Goal: Task Accomplishment & Management: Manage account settings

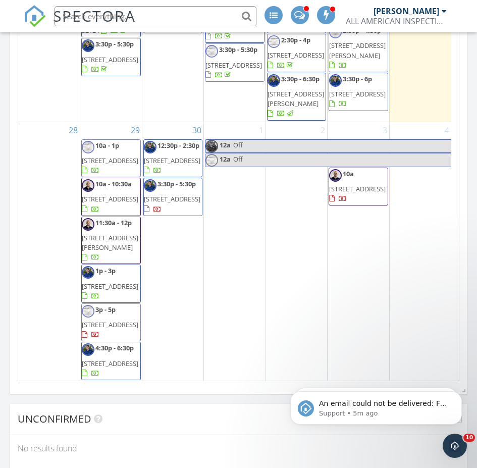
scroll to position [959, 0]
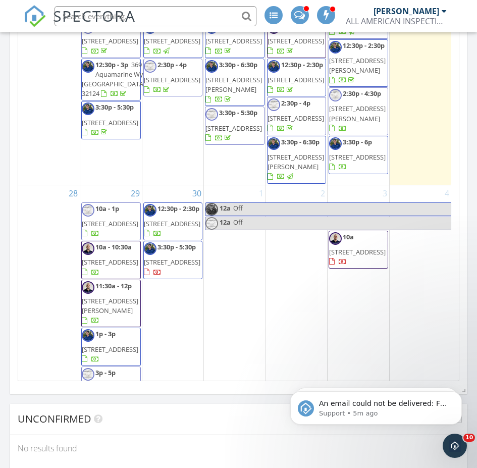
click at [300, 7] on span "311 Ora St, Daytona Beach 32118" at bounding box center [295, 2] width 57 height 9
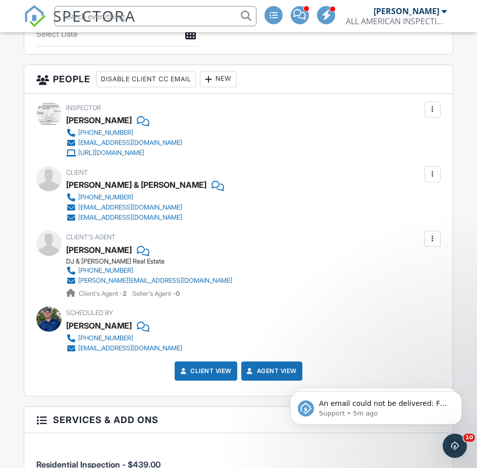
click at [428, 239] on div at bounding box center [432, 239] width 10 height 10
click at [403, 263] on li "Edit" at bounding box center [408, 269] width 51 height 25
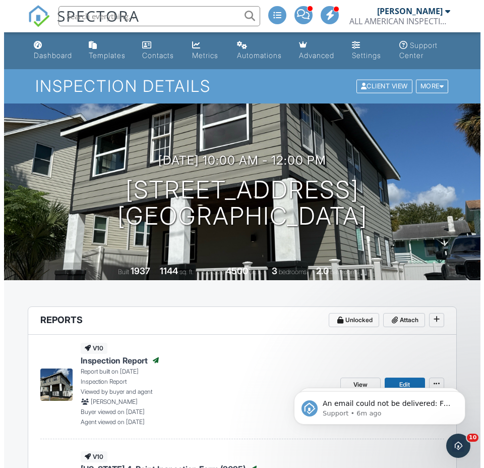
scroll to position [202, 0]
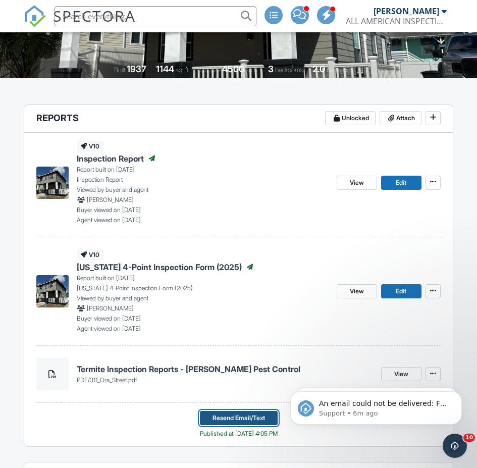
click at [223, 417] on span "Resend Email/Text" at bounding box center [238, 418] width 52 height 10
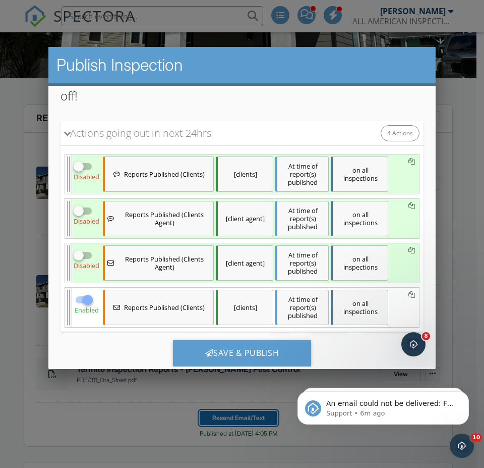
scroll to position [0, 0]
click at [90, 253] on input "checkbox" at bounding box center [83, 259] width 19 height 12
checkbox input "true"
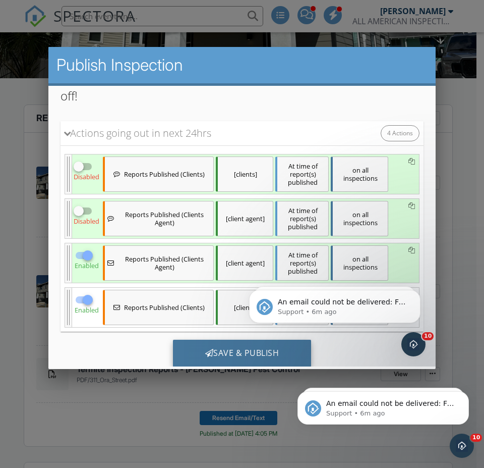
click at [224, 350] on div "Save & Publish" at bounding box center [242, 352] width 139 height 27
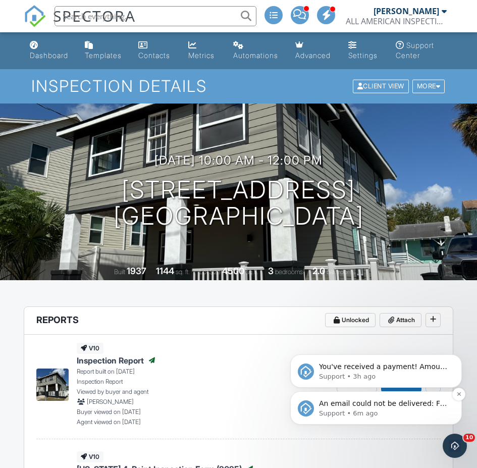
click at [377, 412] on p "Support • 6m ago" at bounding box center [384, 413] width 130 height 9
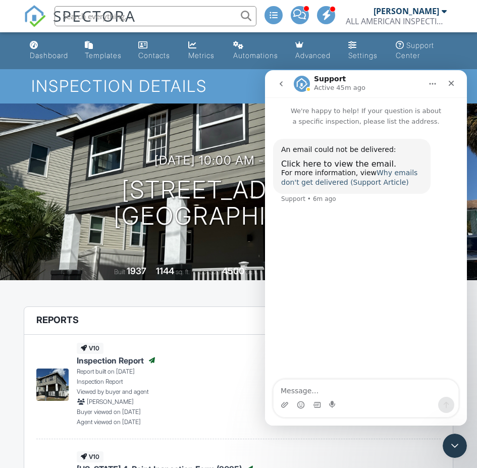
click at [374, 173] on link "Why emails don't get delivered (Support Article)" at bounding box center [349, 178] width 136 height 18
click at [453, 451] on div "Close Intercom Messenger" at bounding box center [453, 444] width 24 height 24
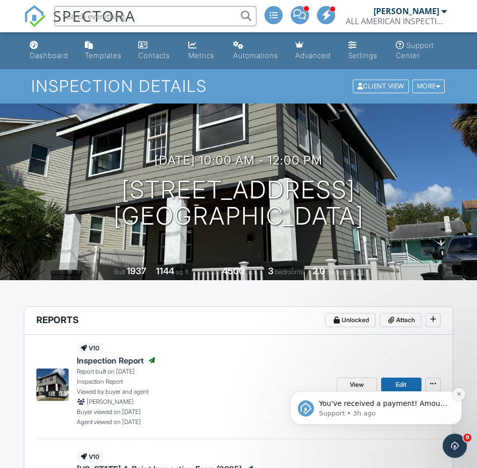
click at [457, 396] on icon "Dismiss notification" at bounding box center [459, 394] width 4 height 4
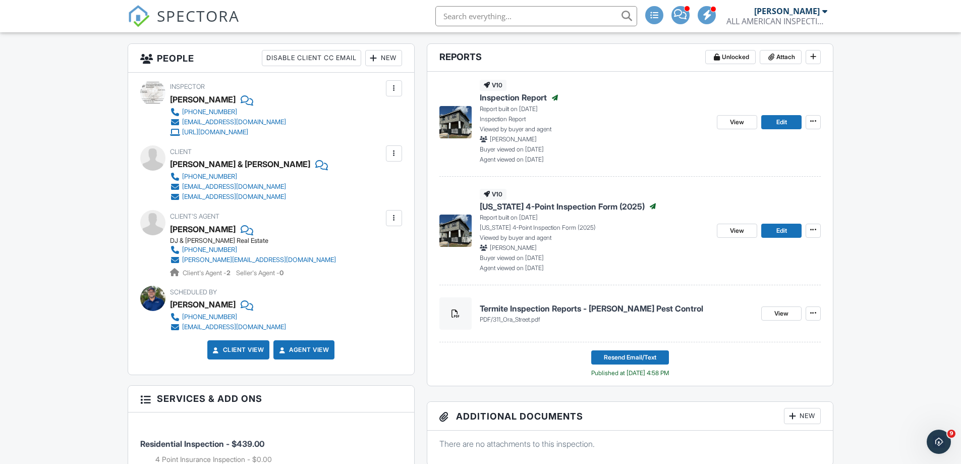
scroll to position [303, 0]
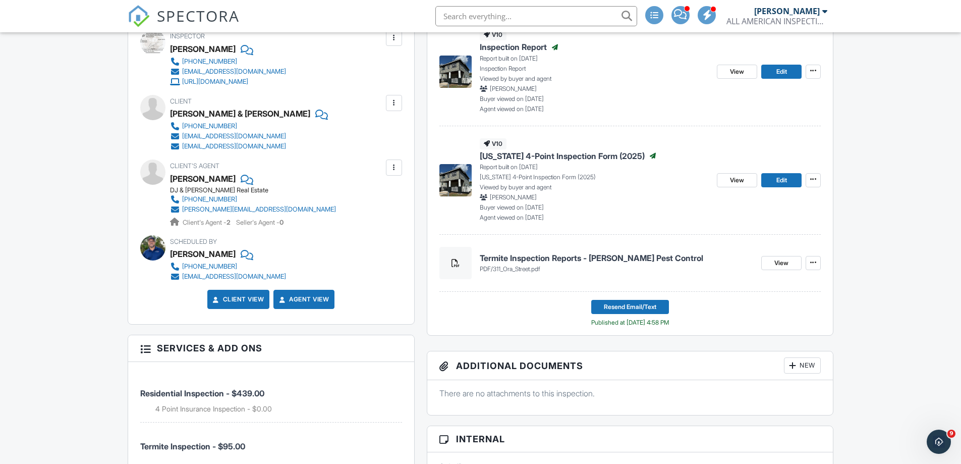
click at [476, 254] on h4 "Termite Inspection Reports - [PERSON_NAME] Pest Control" at bounding box center [617, 257] width 274 height 11
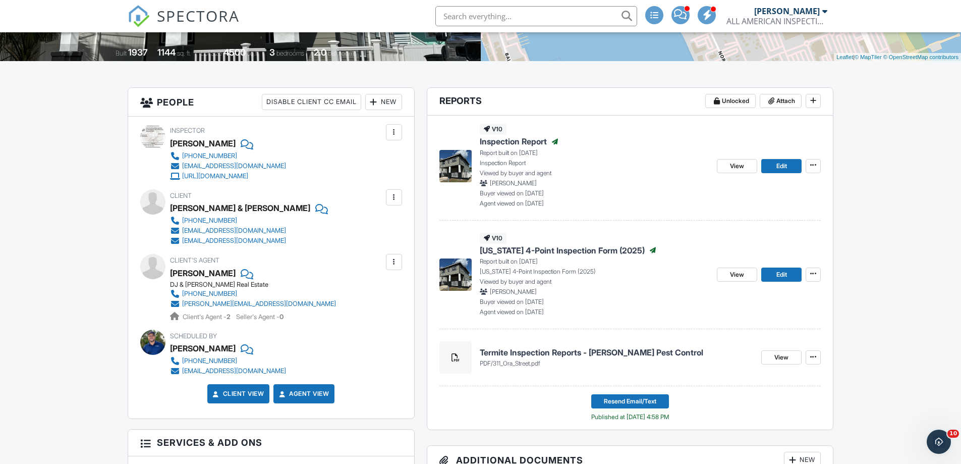
click at [532, 355] on h4 "Termite Inspection Reports - [PERSON_NAME] Pest Control" at bounding box center [617, 352] width 274 height 11
